Goal: Task Accomplishment & Management: Complete application form

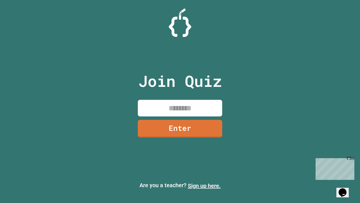
click at [204, 186] on link "Sign up here." at bounding box center [204, 185] width 33 height 7
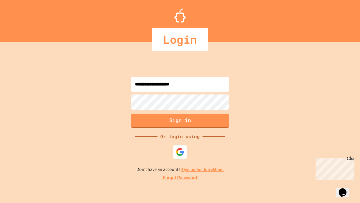
type input "**********"
